Goal: Information Seeking & Learning: Learn about a topic

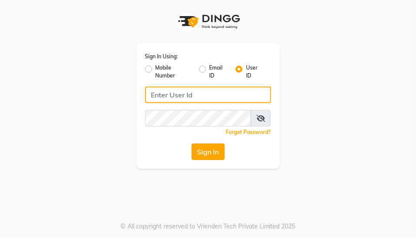
type input "yogesh@123"
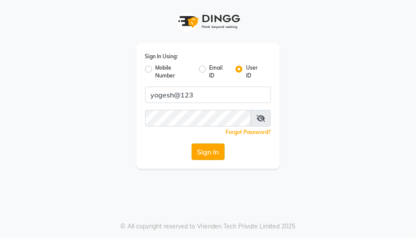
click at [207, 154] on button "Sign In" at bounding box center [208, 152] width 33 height 17
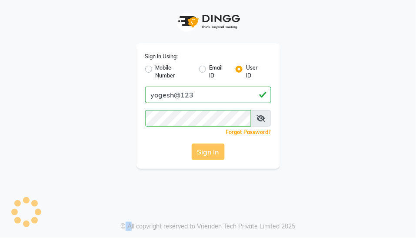
click at [207, 154] on div "Sign In" at bounding box center [208, 152] width 126 height 17
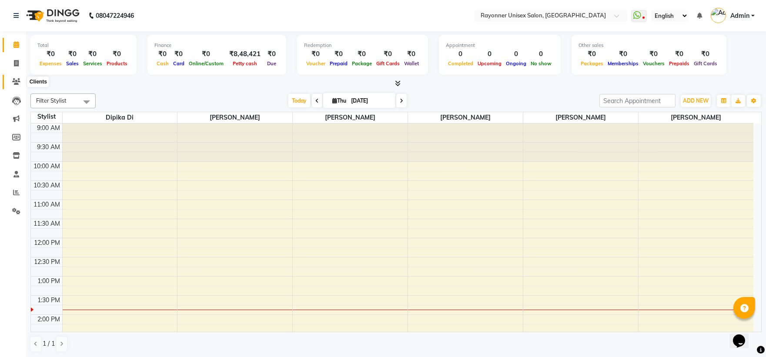
click at [14, 79] on icon at bounding box center [16, 81] width 8 height 7
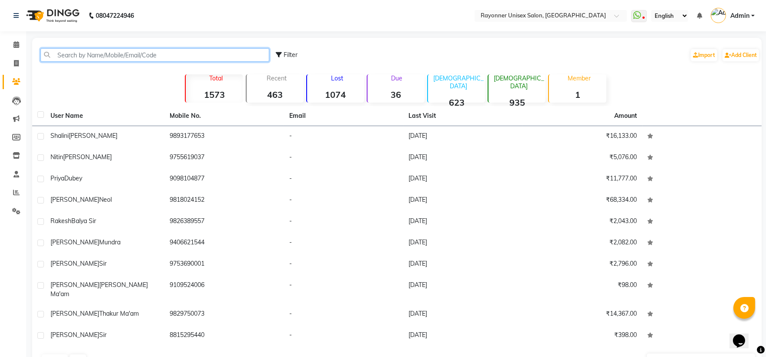
click at [85, 56] on input "text" at bounding box center [154, 54] width 229 height 13
type input "N"
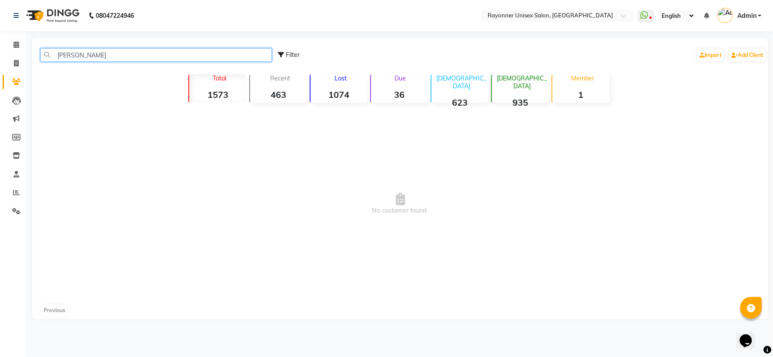
click at [85, 56] on input "[PERSON_NAME]" at bounding box center [155, 54] width 231 height 13
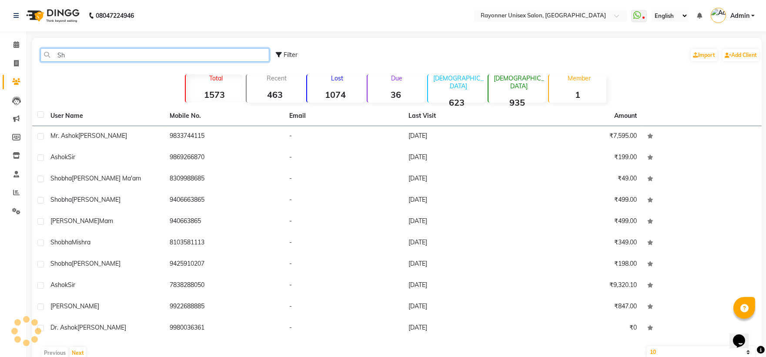
type input "S"
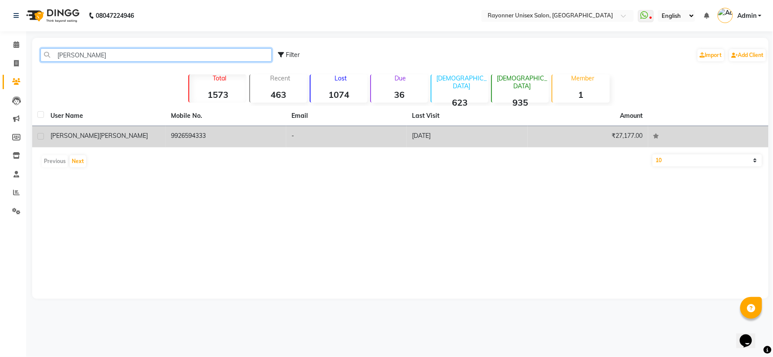
type input "[PERSON_NAME]"
click at [231, 131] on td "9926594333" at bounding box center [226, 136] width 121 height 21
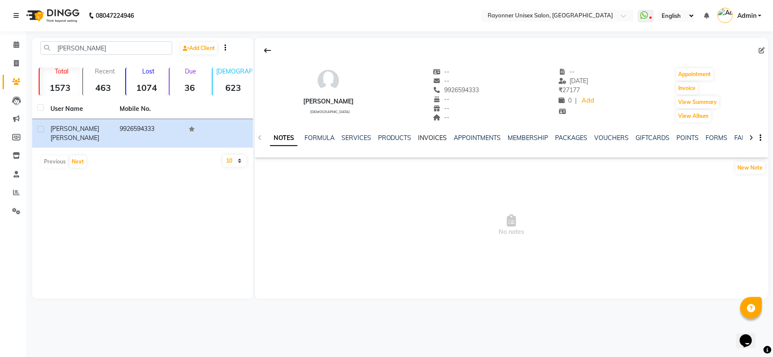
click at [416, 136] on link "INVOICES" at bounding box center [433, 138] width 29 height 8
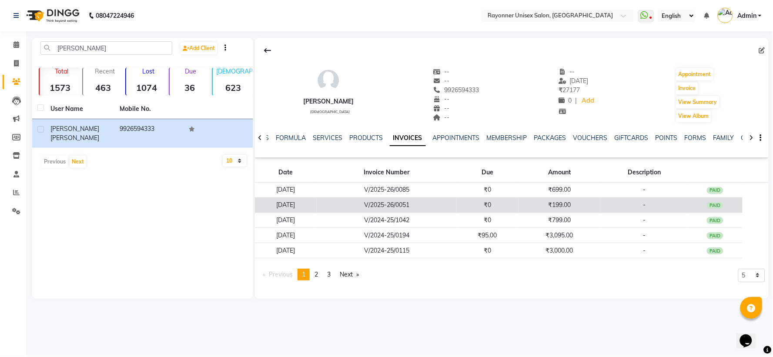
click at [416, 198] on td "V/2025-26/0051" at bounding box center [387, 205] width 140 height 15
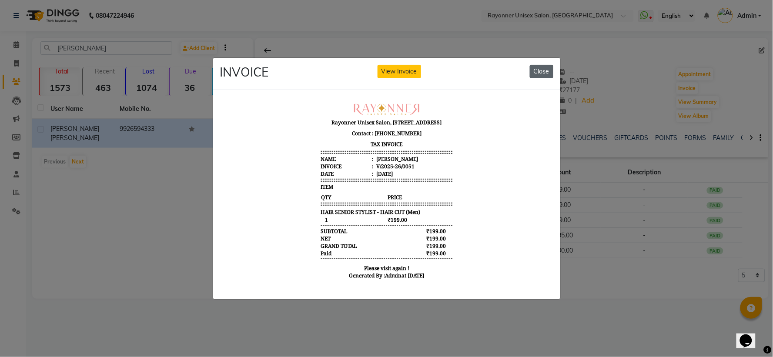
click at [416, 66] on button "Close" at bounding box center [541, 71] width 23 height 13
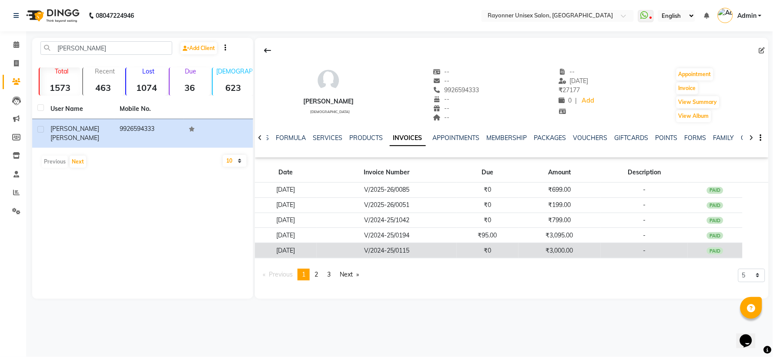
click at [416, 238] on td "V/2024-25/0115" at bounding box center [387, 250] width 140 height 15
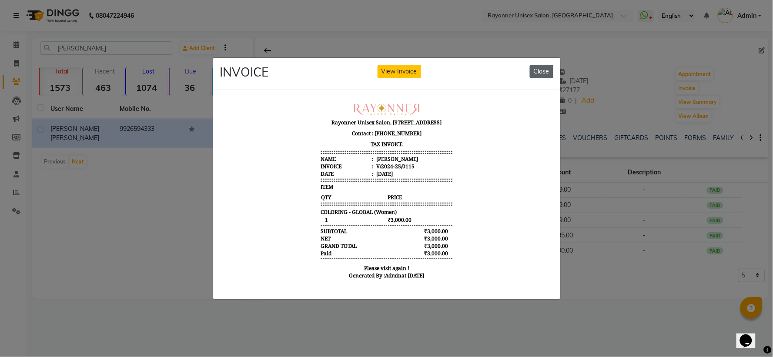
click at [416, 68] on button "Close" at bounding box center [541, 71] width 23 height 13
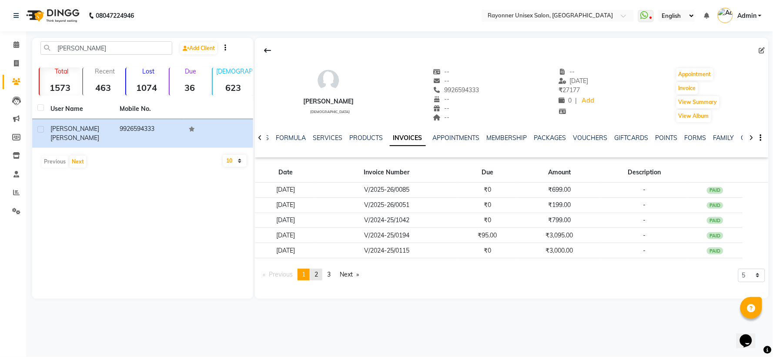
click at [318, 238] on span "2" at bounding box center [316, 275] width 3 height 8
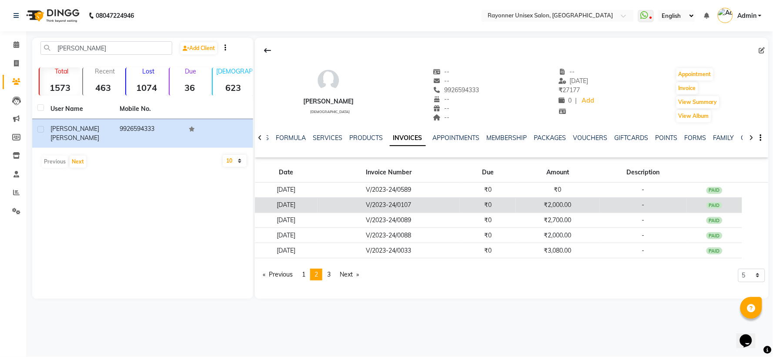
click at [385, 206] on td "V/2023-24/0107" at bounding box center [389, 205] width 142 height 15
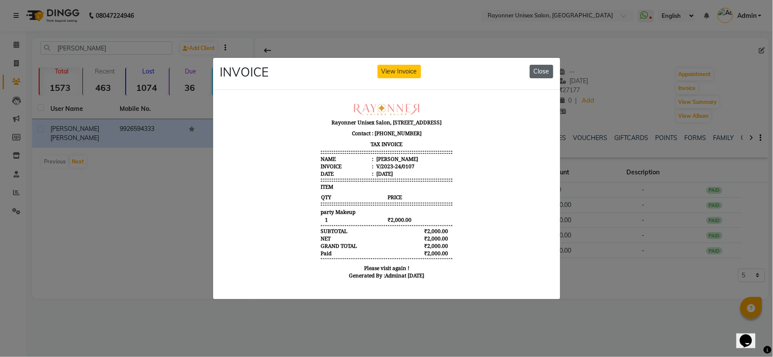
click at [416, 66] on button "Close" at bounding box center [541, 71] width 23 height 13
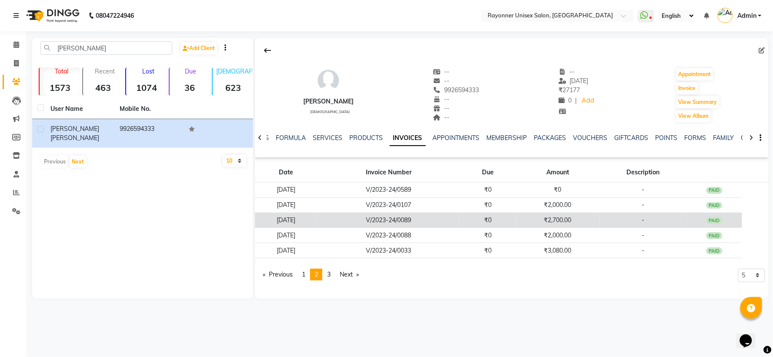
click at [416, 221] on td "V/2023-24/0089" at bounding box center [389, 220] width 142 height 15
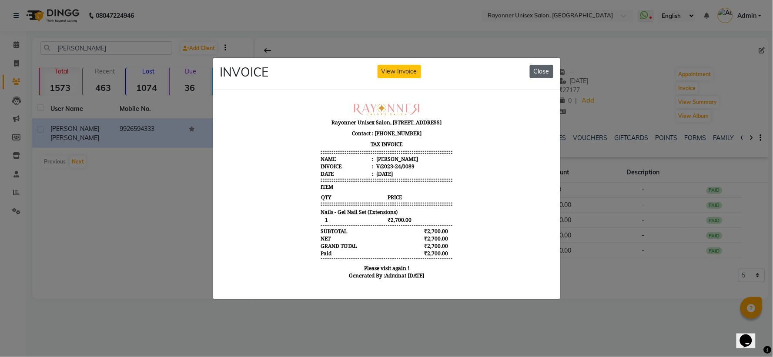
click at [416, 71] on button "Close" at bounding box center [541, 71] width 23 height 13
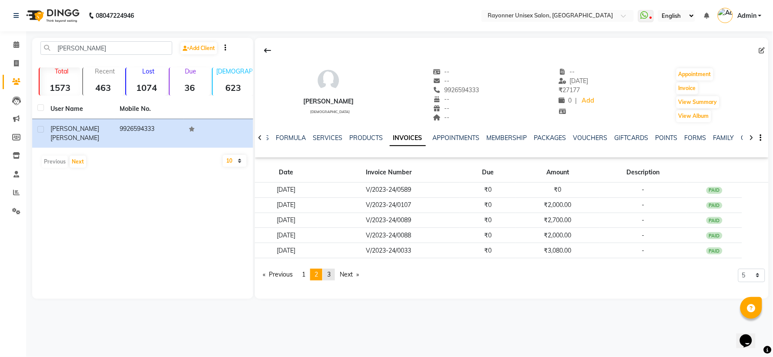
click at [331, 238] on span "3" at bounding box center [328, 275] width 3 height 8
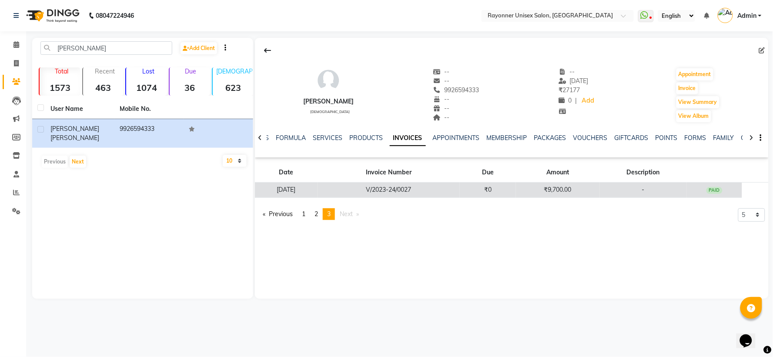
click at [416, 190] on td "V/2023-24/0027" at bounding box center [389, 190] width 142 height 15
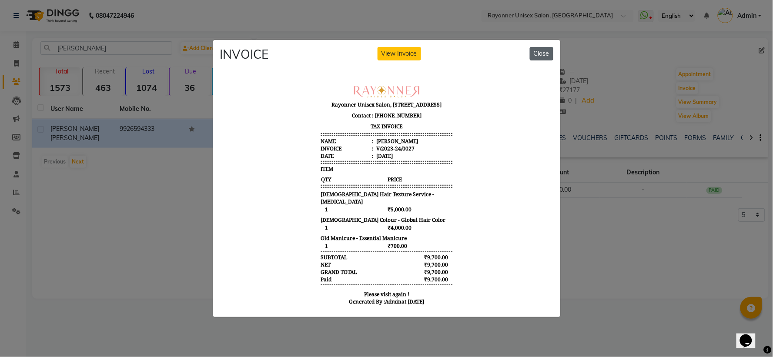
click at [416, 53] on button "Close" at bounding box center [541, 53] width 23 height 13
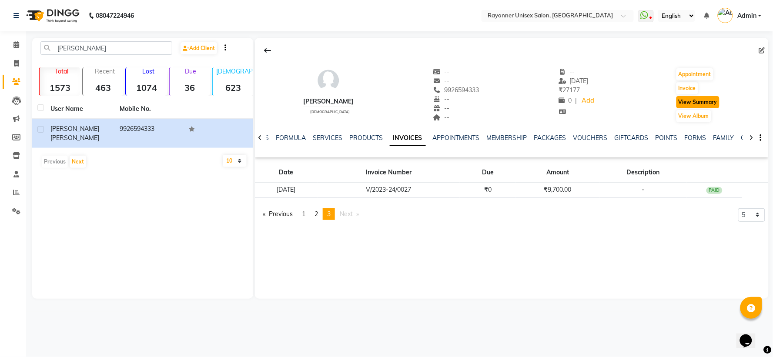
click at [416, 104] on button "View Summary" at bounding box center [698, 102] width 43 height 12
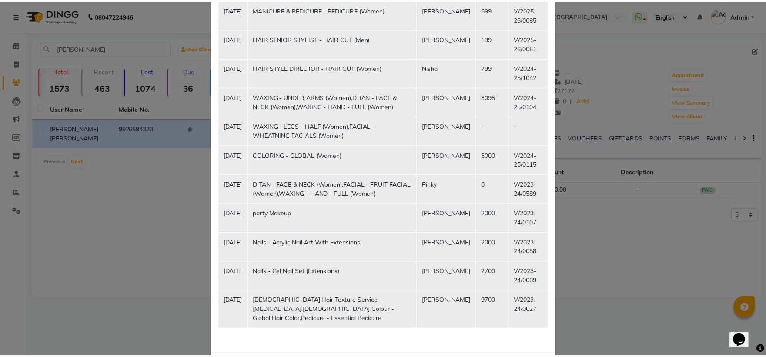
scroll to position [216, 0]
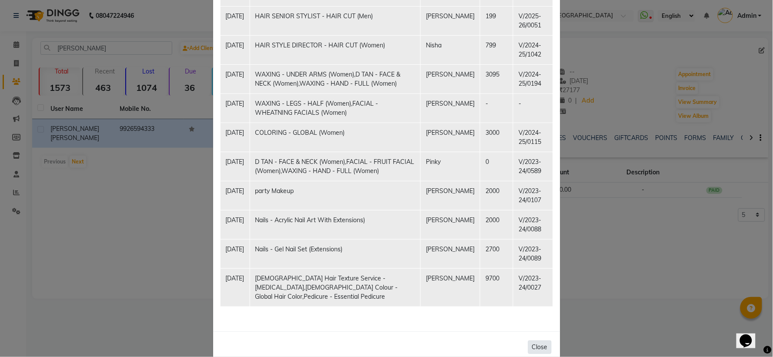
click at [416, 238] on button "Close" at bounding box center [539, 347] width 23 height 13
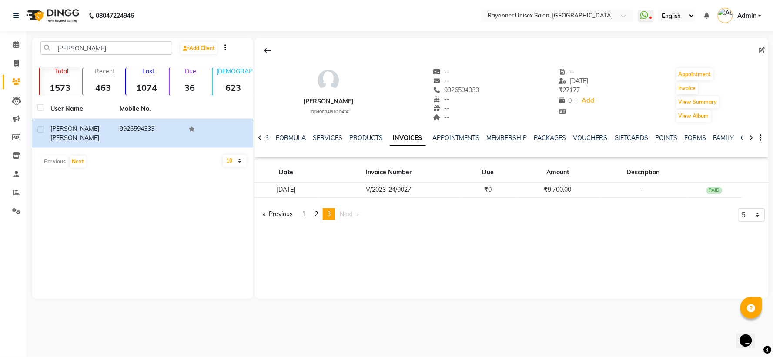
click at [410, 133] on link "INVOICES" at bounding box center [408, 139] width 36 height 16
click at [404, 136] on link "INVOICES" at bounding box center [408, 139] width 36 height 16
click at [14, 64] on icon at bounding box center [16, 63] width 5 height 7
select select "5201"
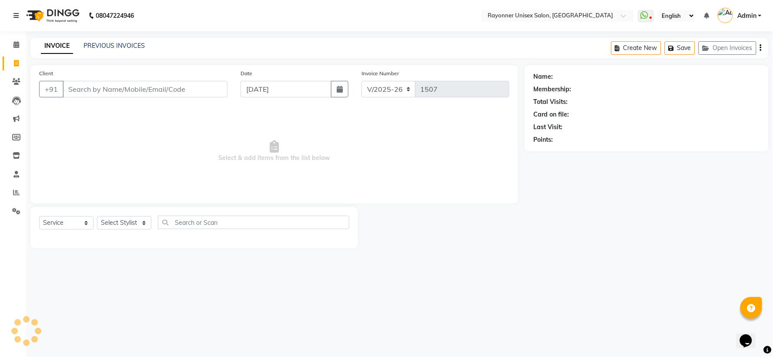
select select "P"
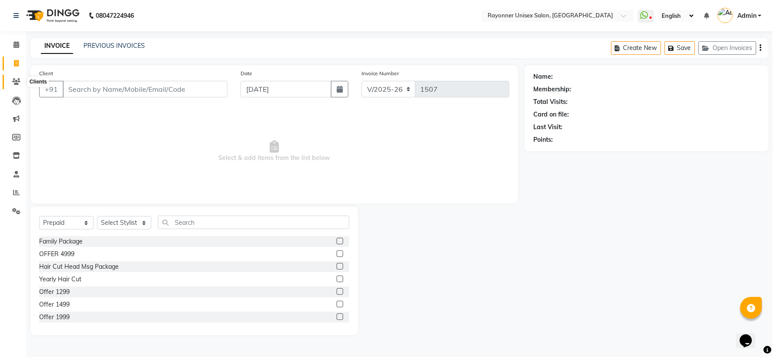
click at [15, 80] on icon at bounding box center [16, 81] width 8 height 7
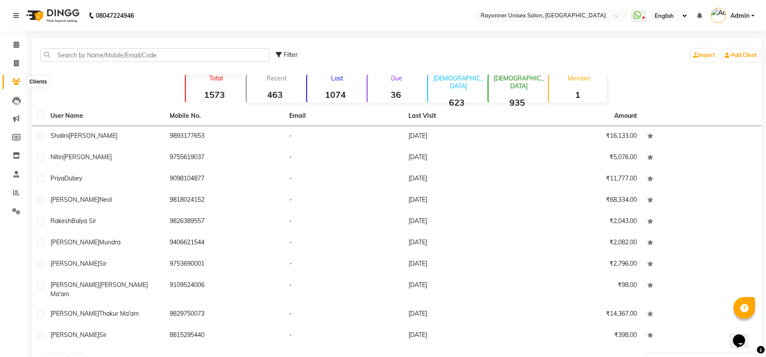
click at [16, 78] on icon at bounding box center [16, 81] width 8 height 7
click at [17, 196] on icon at bounding box center [16, 192] width 7 height 7
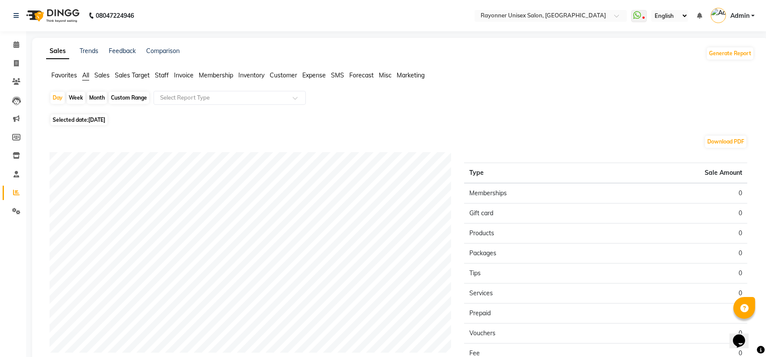
click at [100, 73] on span "Sales" at bounding box center [101, 75] width 15 height 8
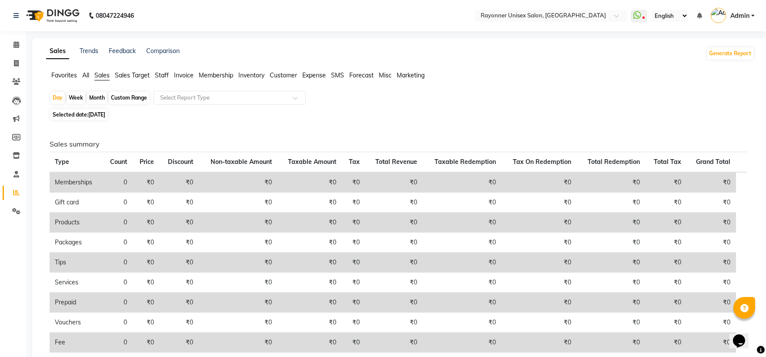
click at [98, 98] on div "Month" at bounding box center [97, 98] width 20 height 12
select select "9"
select select "2025"
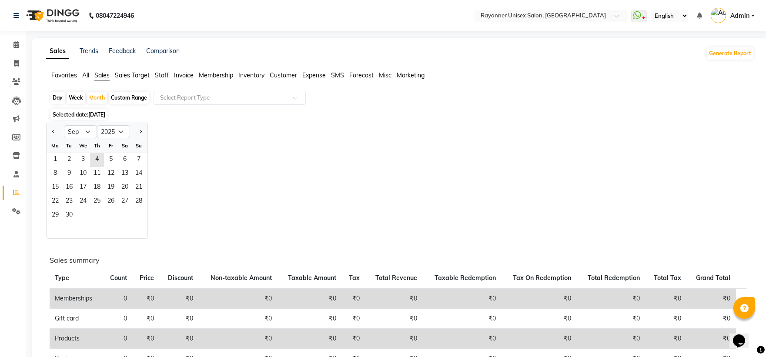
click at [127, 101] on div "Custom Range" at bounding box center [129, 98] width 40 height 12
select select "9"
select select "2025"
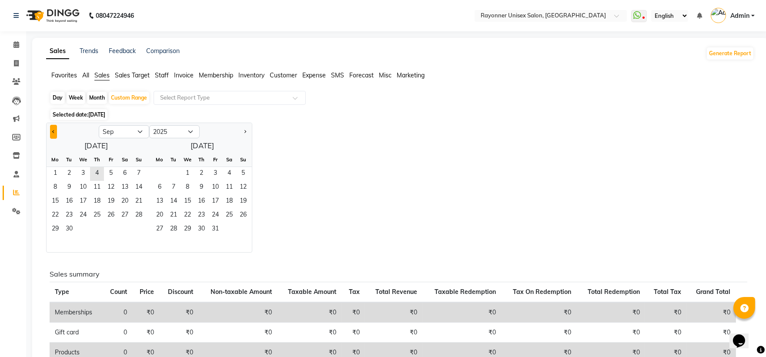
click at [51, 129] on button "Previous month" at bounding box center [53, 132] width 7 height 14
select select "8"
click at [110, 173] on span "1" at bounding box center [111, 174] width 14 height 14
click at [138, 228] on span "31" at bounding box center [139, 230] width 14 height 14
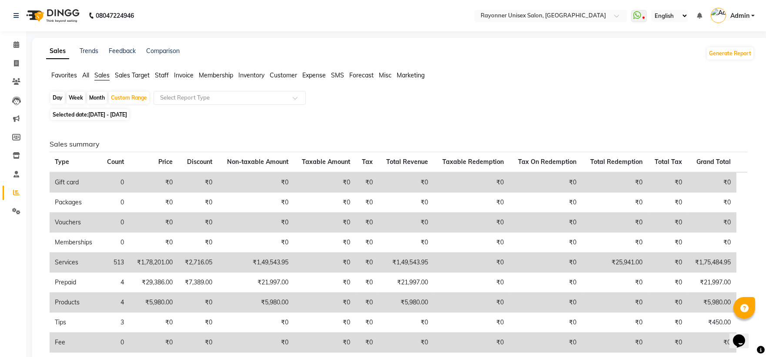
click at [166, 73] on span "Staff" at bounding box center [162, 75] width 14 height 8
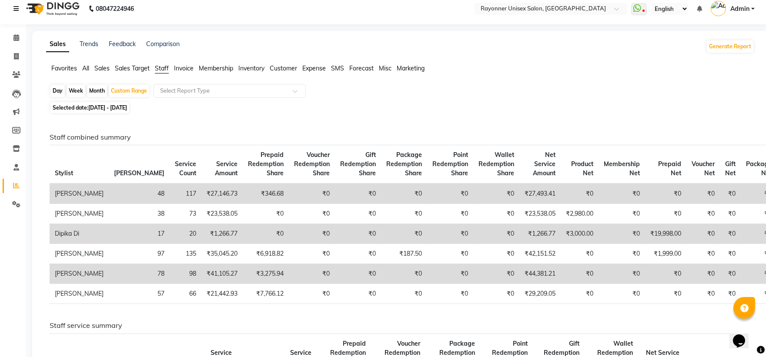
scroll to position [3, 0]
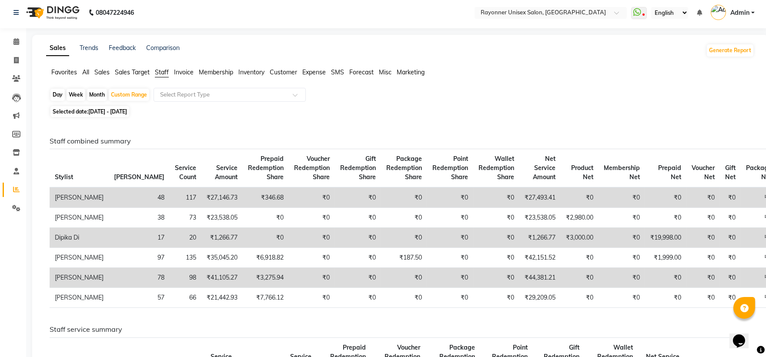
drag, startPoint x: 246, startPoint y: 138, endPoint x: 271, endPoint y: 125, distance: 28.0
click at [246, 138] on h6 "Staff combined summary" at bounding box center [399, 141] width 698 height 8
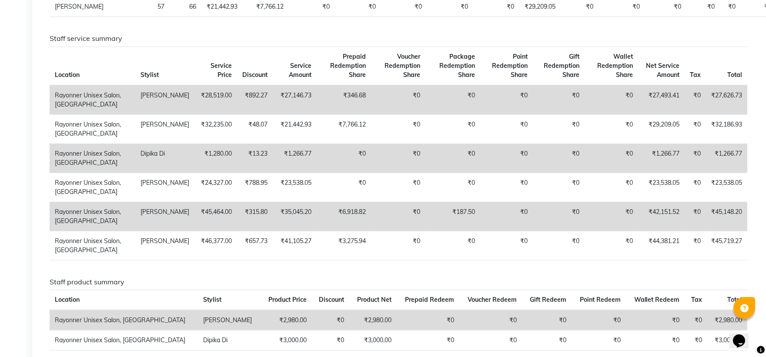
scroll to position [293, 0]
